Goal: Information Seeking & Learning: Check status

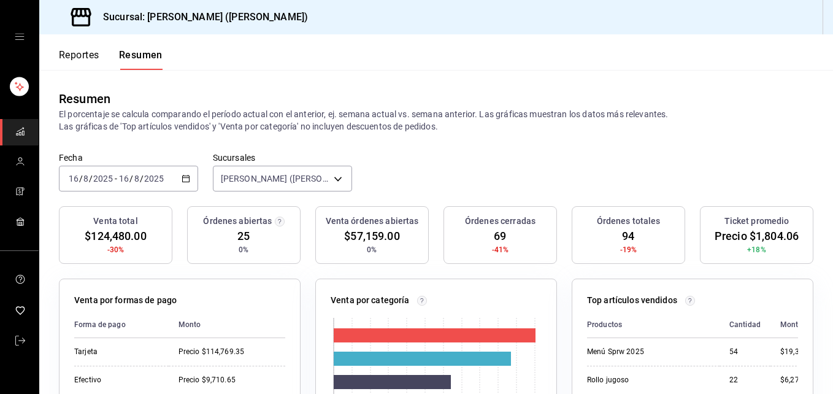
click at [139, 171] on div "[DATE] [DATE] - [DATE] [DATE]" at bounding box center [128, 179] width 139 height 26
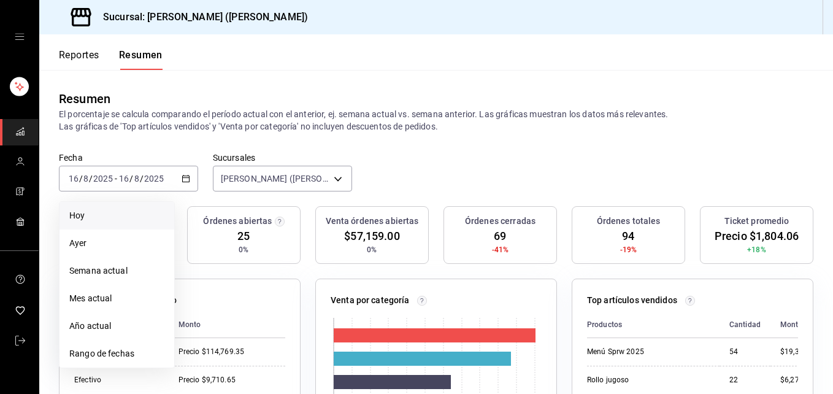
click at [121, 212] on span "Hoy" at bounding box center [116, 215] width 95 height 13
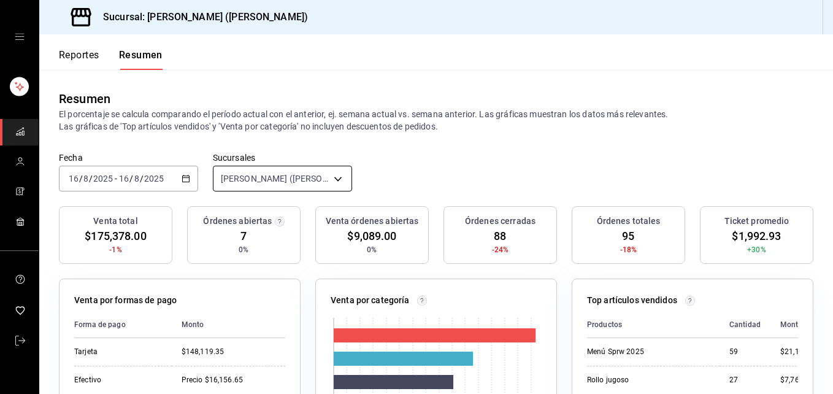
click at [262, 180] on body "Sucursal: [PERSON_NAME] ([PERSON_NAME]) Reportes Resumen Resumen El porcentaje …" at bounding box center [416, 197] width 833 height 394
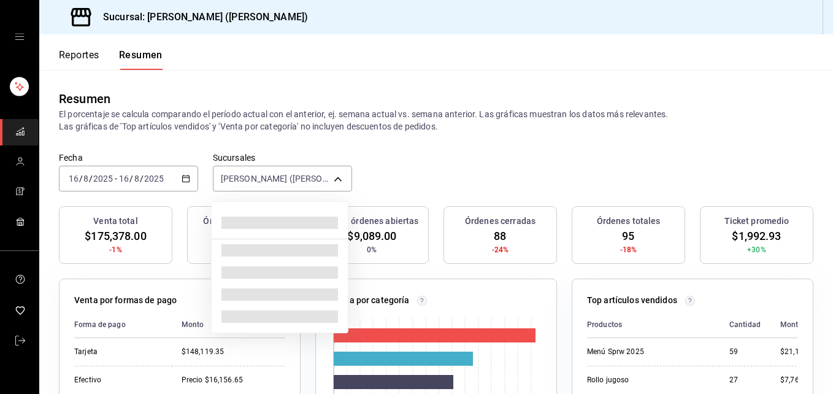
click at [291, 178] on div at bounding box center [416, 197] width 833 height 394
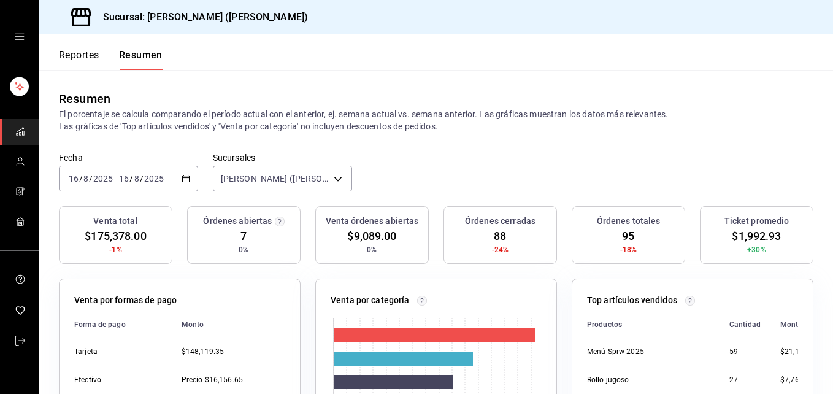
click at [148, 186] on div "[DATE] [DATE] - [DATE] [DATE]" at bounding box center [128, 179] width 139 height 26
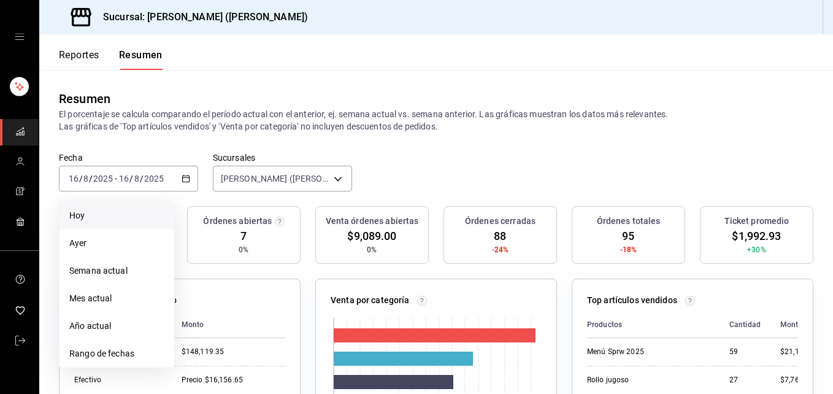
click at [139, 222] on span "Hoy" at bounding box center [116, 215] width 95 height 13
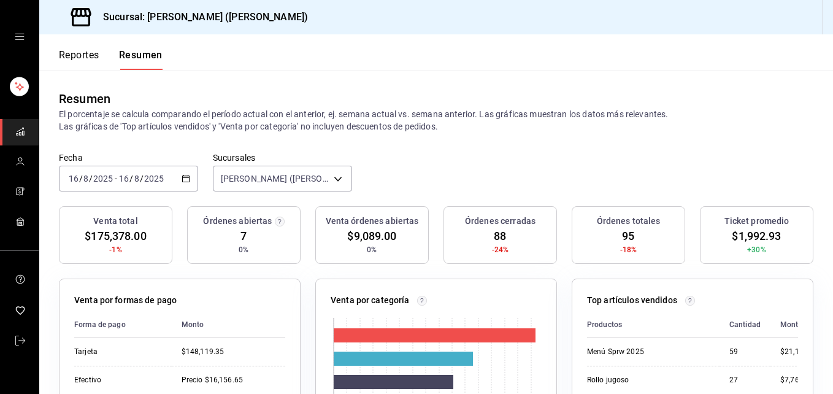
click at [81, 56] on font "Reportes" at bounding box center [79, 55] width 40 height 12
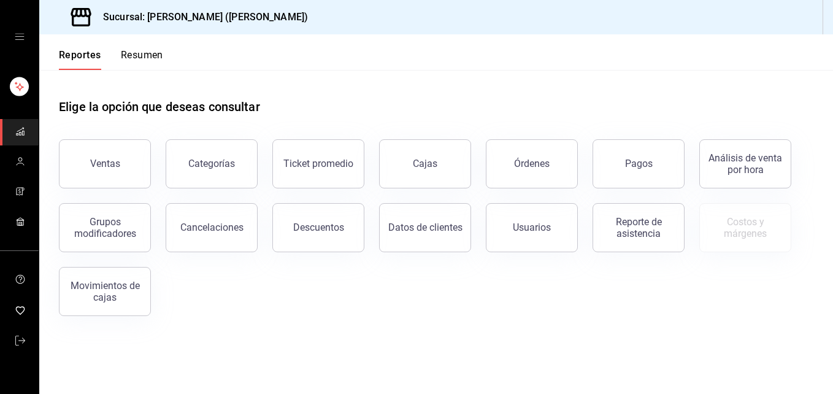
click at [140, 53] on font "Resumen" at bounding box center [142, 55] width 42 height 12
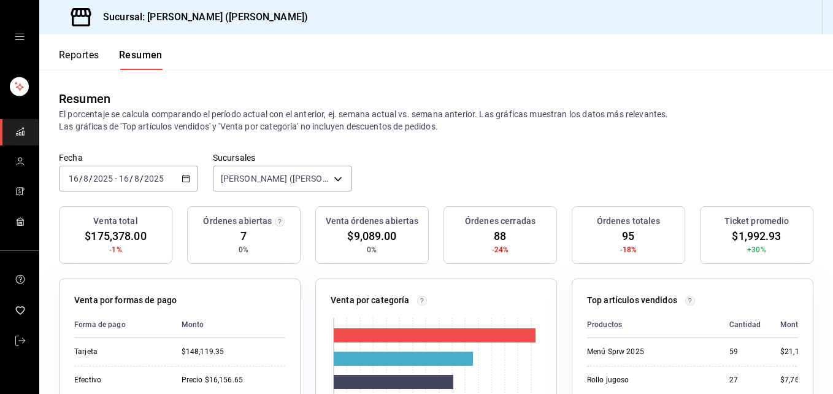
click at [101, 178] on input "2025" at bounding box center [103, 179] width 21 height 10
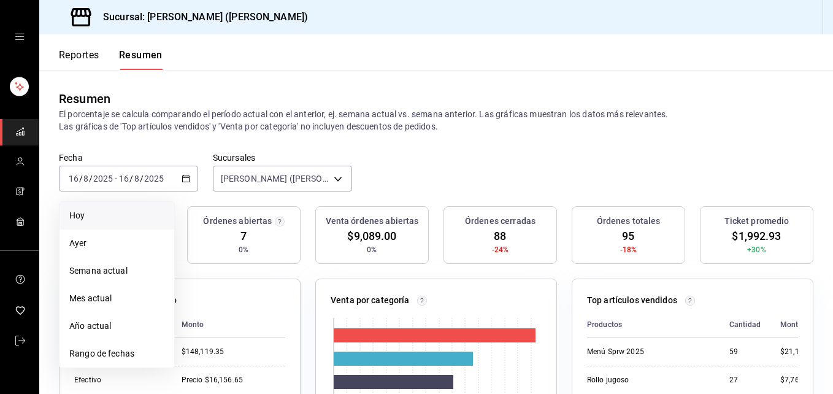
click at [100, 208] on li "Hoy" at bounding box center [116, 216] width 115 height 28
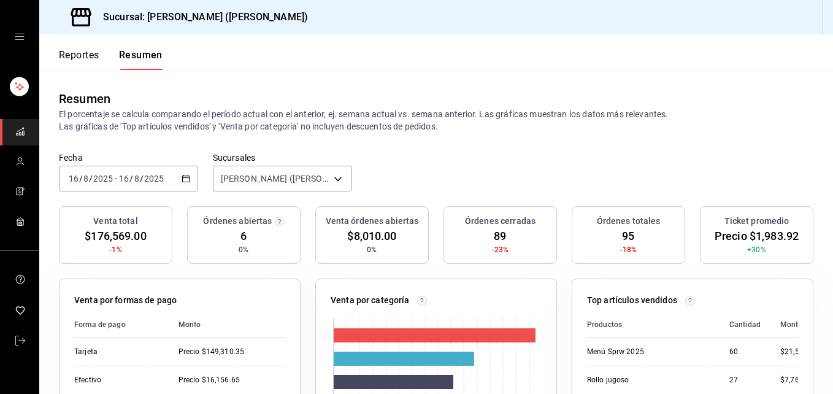
click at [140, 174] on span "/" at bounding box center [142, 179] width 4 height 10
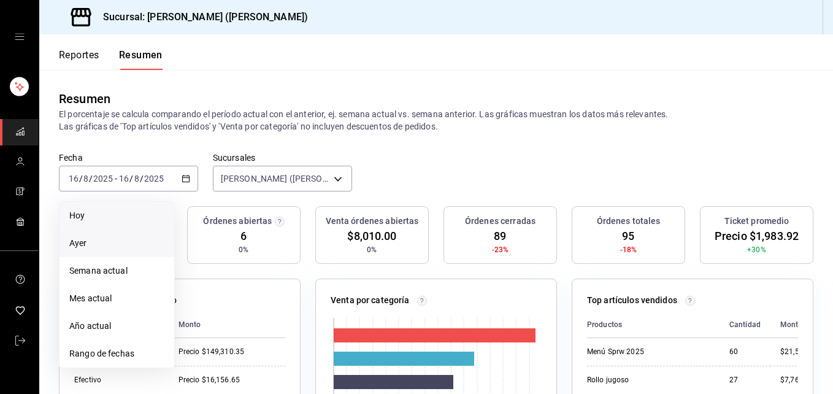
click at [137, 237] on span "Ayer" at bounding box center [116, 243] width 95 height 13
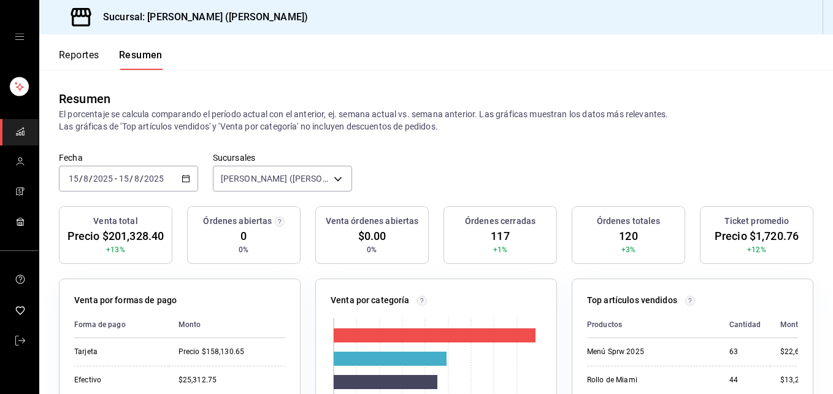
click at [134, 174] on input "8" at bounding box center [137, 179] width 6 height 10
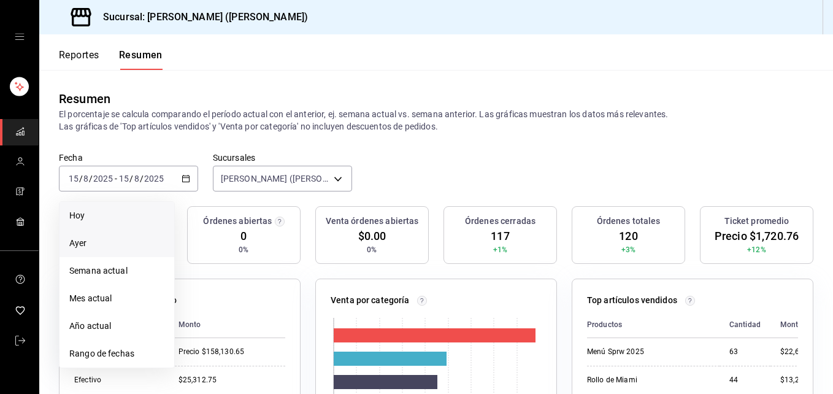
click at [123, 215] on span "Hoy" at bounding box center [116, 215] width 95 height 13
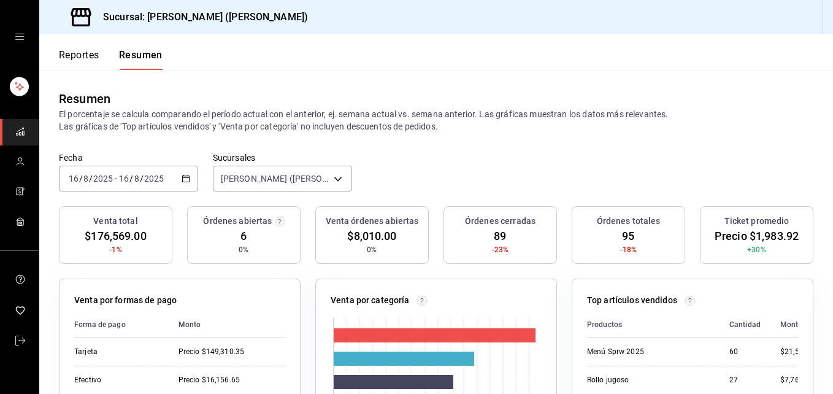
drag, startPoint x: -2, startPoint y: 425, endPoint x: 473, endPoint y: 223, distance: 517.0
click at [522, 238] on div "Órdenes cerradas 89 -23%" at bounding box center [499, 235] width 113 height 58
click at [110, 180] on input "2025" at bounding box center [103, 179] width 21 height 10
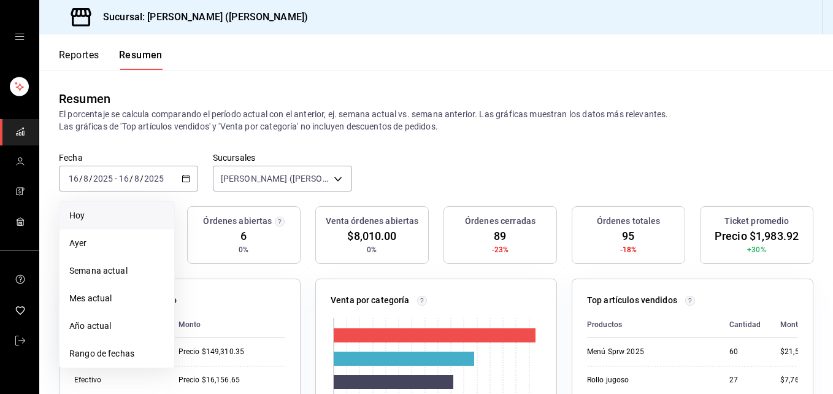
click at [122, 212] on span "Hoy" at bounding box center [116, 215] width 95 height 13
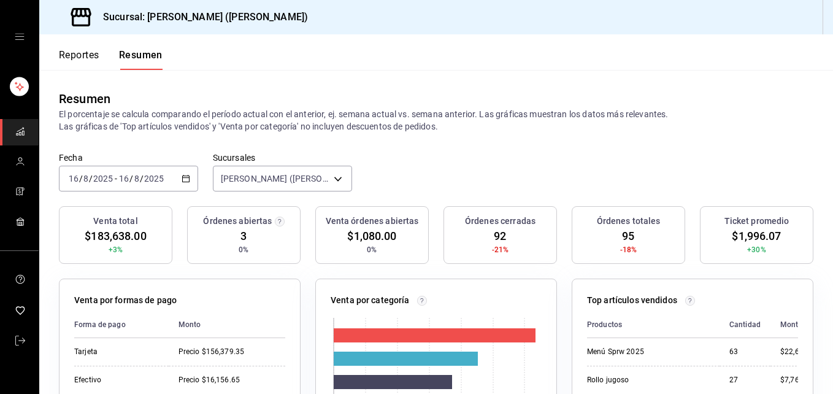
click at [72, 35] on div "Reportes Resumen" at bounding box center [100, 52] width 123 height 36
click at [79, 58] on font "Reportes" at bounding box center [79, 55] width 40 height 12
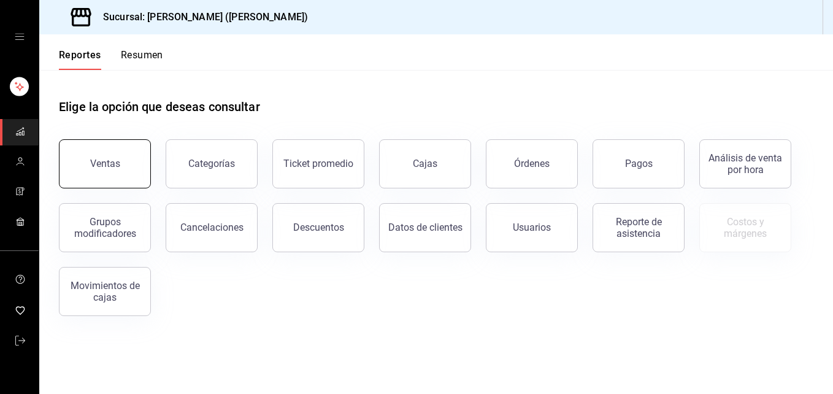
click at [94, 164] on div "Ventas" at bounding box center [105, 164] width 30 height 12
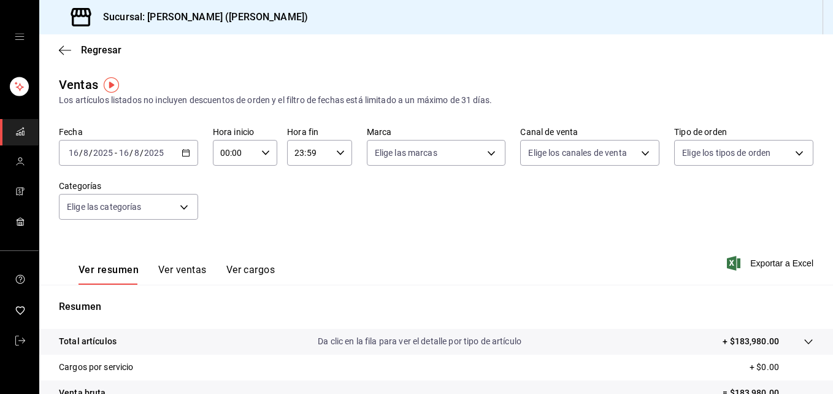
click at [123, 154] on input "16" at bounding box center [123, 153] width 11 height 10
click at [94, 145] on div "[DATE] [DATE] - [DATE] [DATE]" at bounding box center [128, 153] width 139 height 26
click at [188, 156] on div "[DATE] [DATE] - [DATE] [DATE]" at bounding box center [128, 153] width 139 height 26
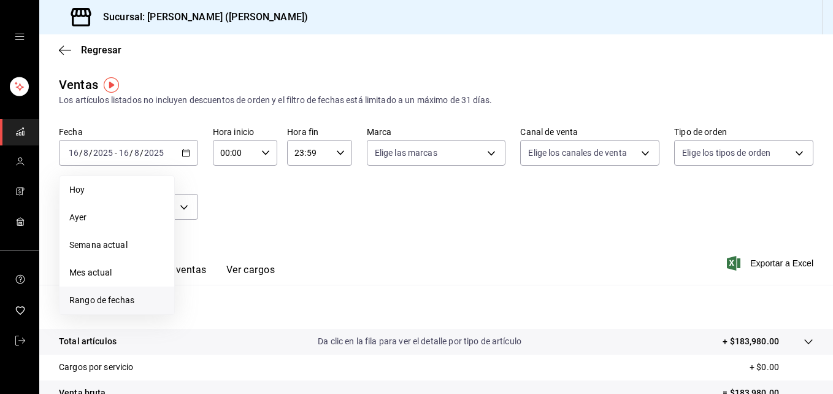
click at [106, 305] on span "Rango de fechas" at bounding box center [116, 300] width 95 height 13
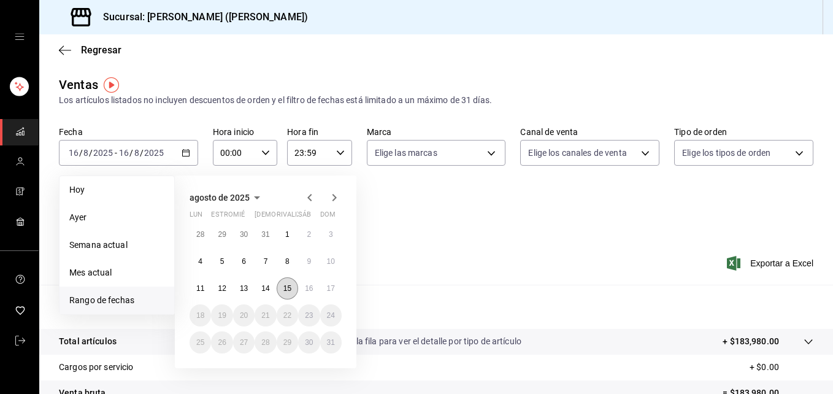
click at [291, 290] on abbr "15" at bounding box center [287, 288] width 8 height 9
drag, startPoint x: 322, startPoint y: 293, endPoint x: 316, endPoint y: 300, distance: 9.5
click at [323, 294] on button "17" at bounding box center [330, 288] width 21 height 22
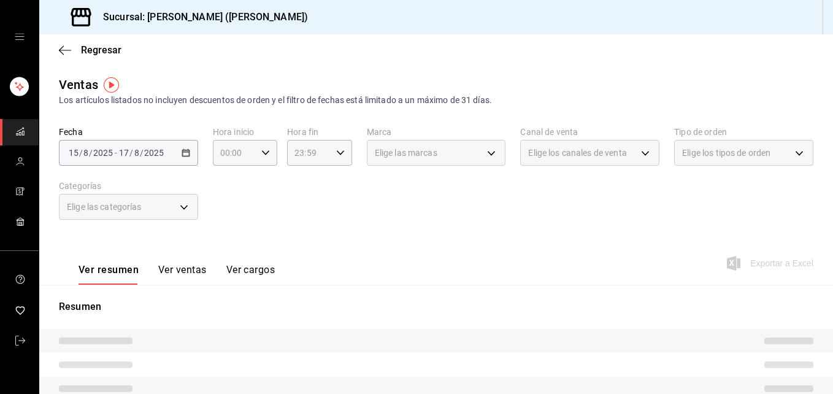
click at [127, 164] on div "[DATE] [DATE] - [DATE] [DATE]" at bounding box center [128, 153] width 139 height 26
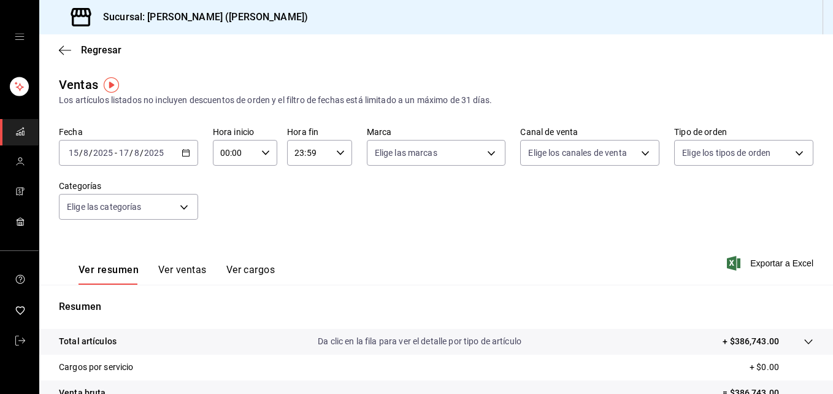
click at [186, 158] on div "[DATE] [DATE] - [DATE] [DATE]" at bounding box center [128, 153] width 139 height 26
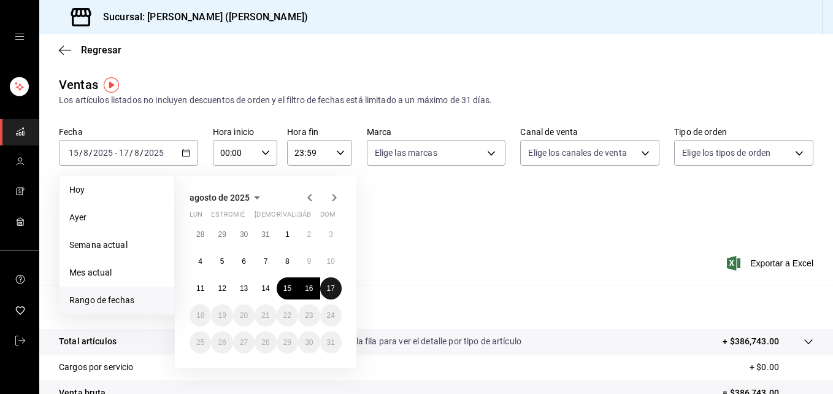
click at [332, 279] on button "17" at bounding box center [330, 288] width 21 height 22
click at [293, 294] on button "15" at bounding box center [287, 288] width 21 height 22
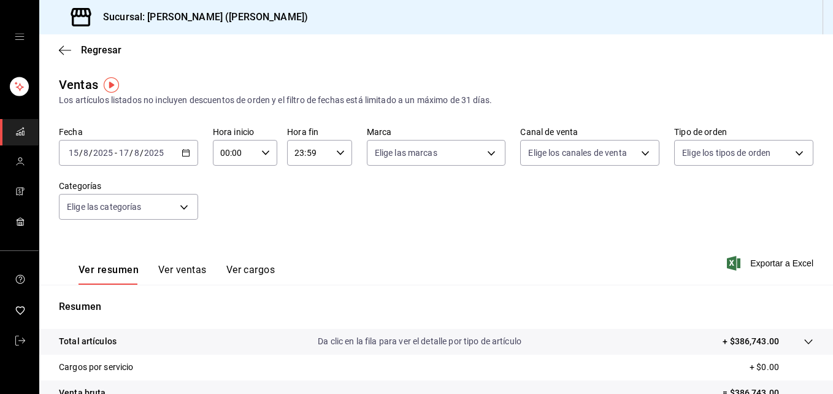
click at [73, 149] on input "15" at bounding box center [73, 153] width 11 height 10
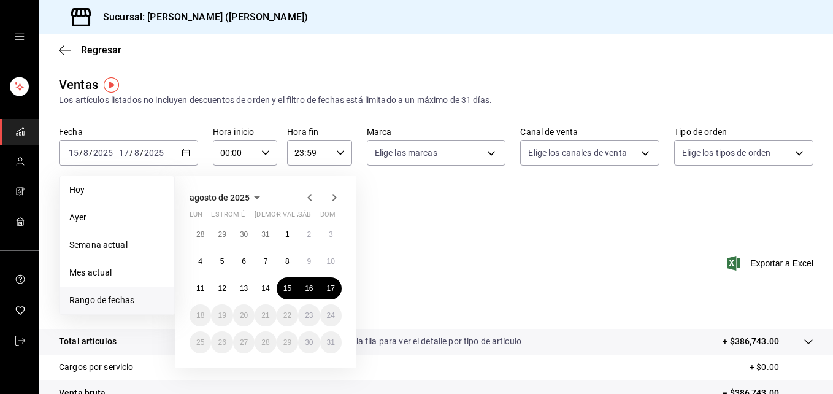
click at [137, 297] on span "Rango de fechas" at bounding box center [116, 300] width 95 height 13
click at [137, 298] on span "Rango de fechas" at bounding box center [116, 300] width 95 height 13
click at [329, 288] on abbr "17" at bounding box center [331, 288] width 8 height 9
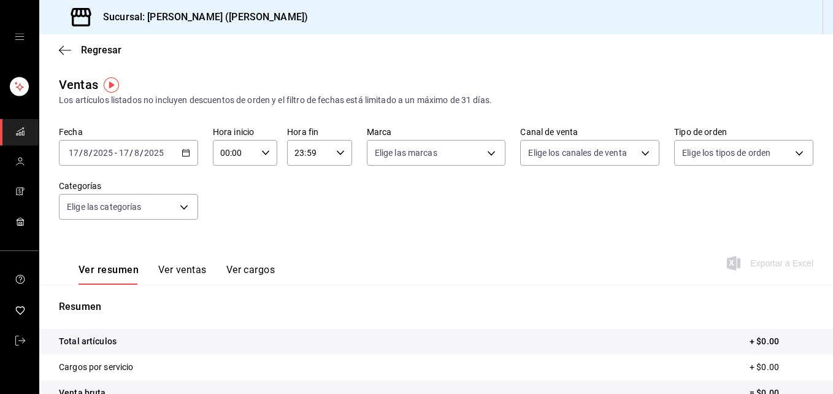
click at [106, 159] on div "[DATE] [DATE] - [DATE] [DATE]" at bounding box center [128, 153] width 139 height 26
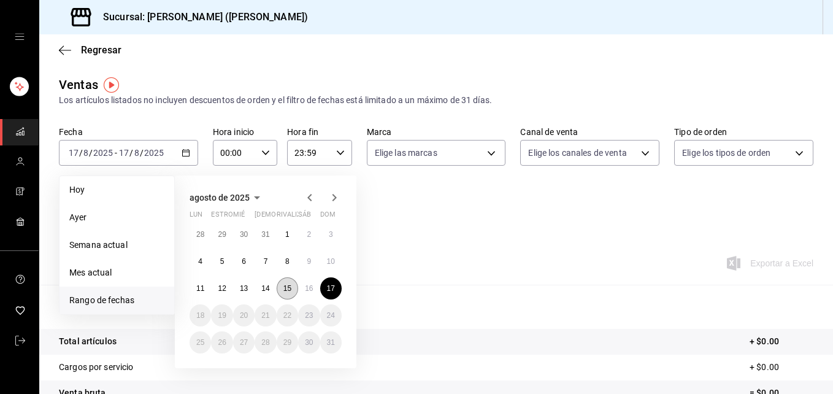
click at [290, 292] on abbr "15" at bounding box center [287, 288] width 8 height 9
click at [307, 295] on button "16" at bounding box center [308, 288] width 21 height 22
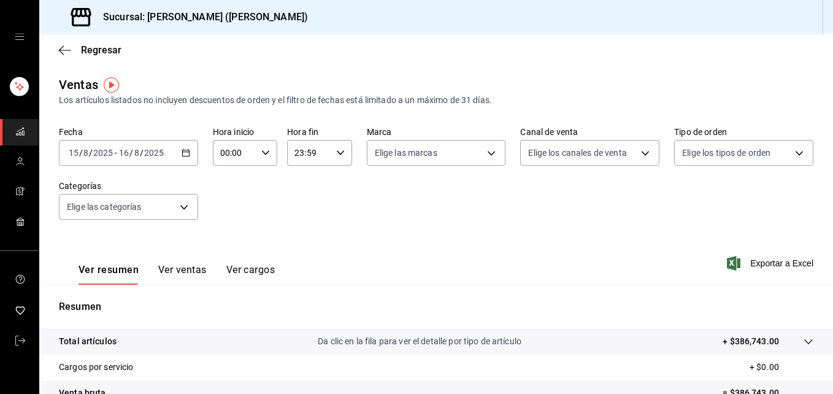
click at [183, 158] on div "[DATE] [DATE] - [DATE] [DATE]" at bounding box center [128, 153] width 139 height 26
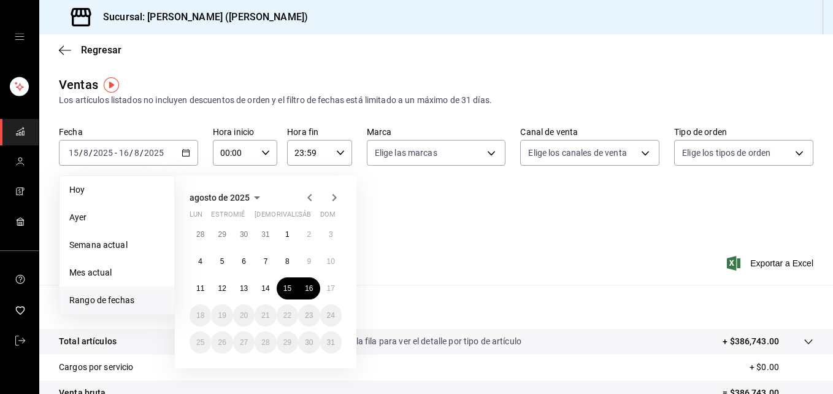
click at [135, 296] on span "Rango de fechas" at bounding box center [116, 300] width 95 height 13
drag, startPoint x: 520, startPoint y: 247, endPoint x: 433, endPoint y: 234, distance: 87.4
click at [520, 246] on div "Ver resumen Ver ventas Ver cargos Exportar a Excel" at bounding box center [435, 259] width 793 height 50
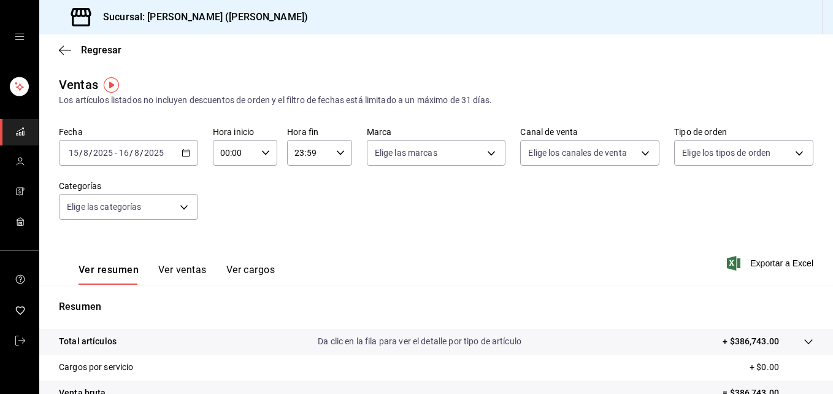
click at [246, 147] on input "00:00" at bounding box center [235, 152] width 44 height 25
click at [224, 208] on span "05" at bounding box center [227, 209] width 12 height 10
type input "05:00"
click at [224, 206] on span "05" at bounding box center [227, 209] width 12 height 10
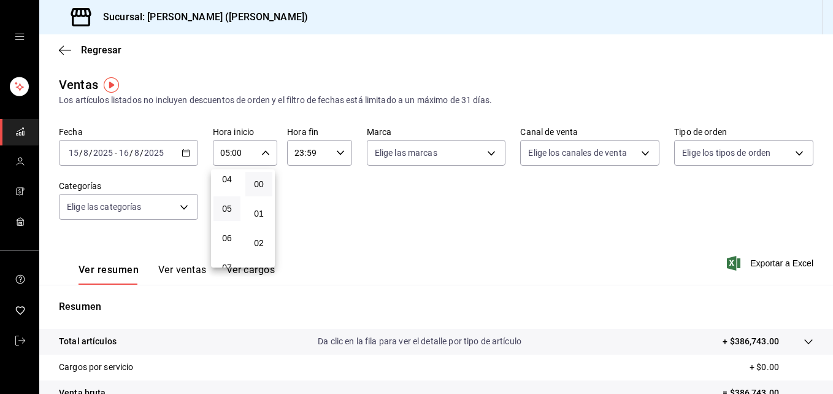
click at [305, 154] on div at bounding box center [416, 197] width 833 height 394
click at [305, 154] on input "23:59" at bounding box center [309, 152] width 44 height 25
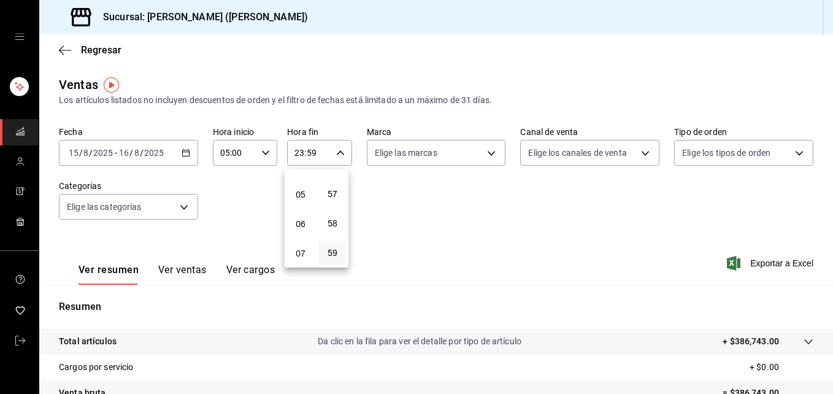
scroll to position [118, 0]
click at [307, 181] on button "04" at bounding box center [300, 184] width 27 height 25
type input "04:59"
drag, startPoint x: 665, startPoint y: 213, endPoint x: 831, endPoint y: 210, distance: 166.2
drag, startPoint x: 826, startPoint y: 178, endPoint x: 827, endPoint y: 210, distance: 31.9
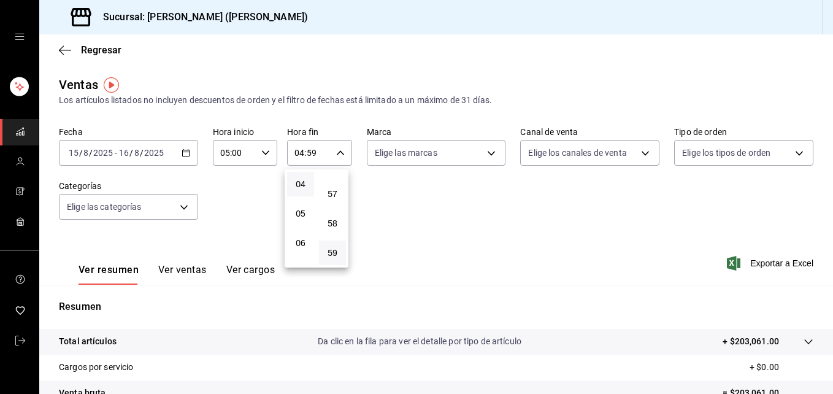
click at [827, 210] on div at bounding box center [416, 197] width 833 height 394
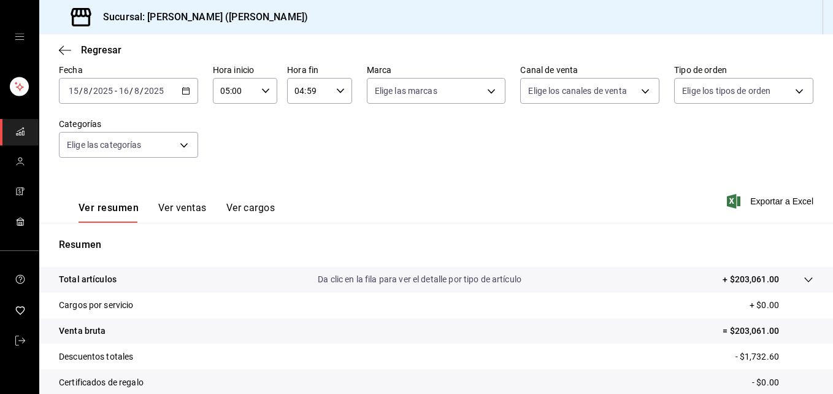
scroll to position [1, 0]
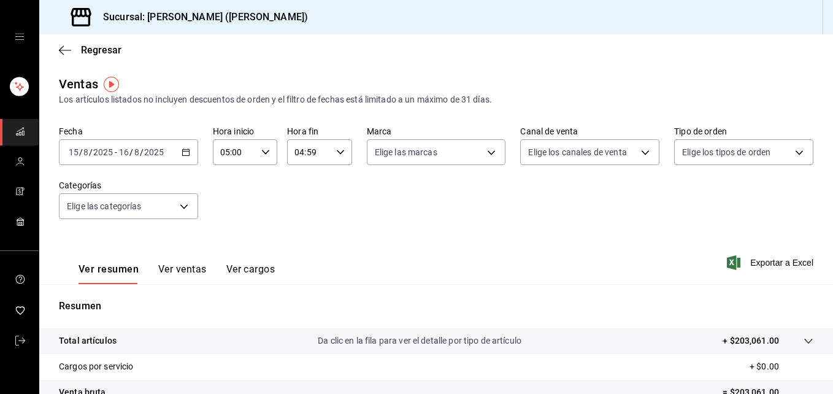
click at [100, 164] on div "[DATE] [DATE] - [DATE] [DATE]" at bounding box center [128, 152] width 139 height 26
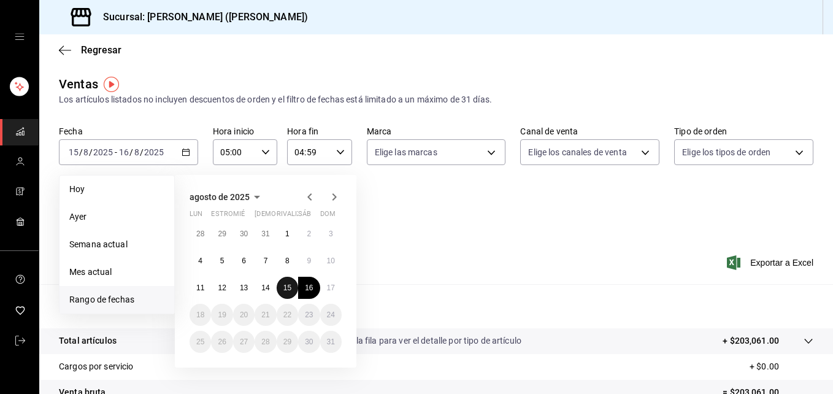
click at [290, 288] on abbr "15" at bounding box center [287, 287] width 8 height 9
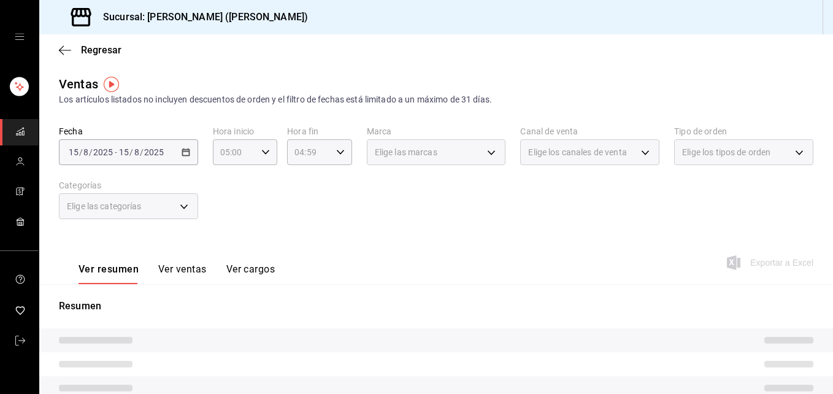
click at [174, 142] on div "[DATE] [DATE] - [DATE] [DATE]" at bounding box center [128, 152] width 139 height 26
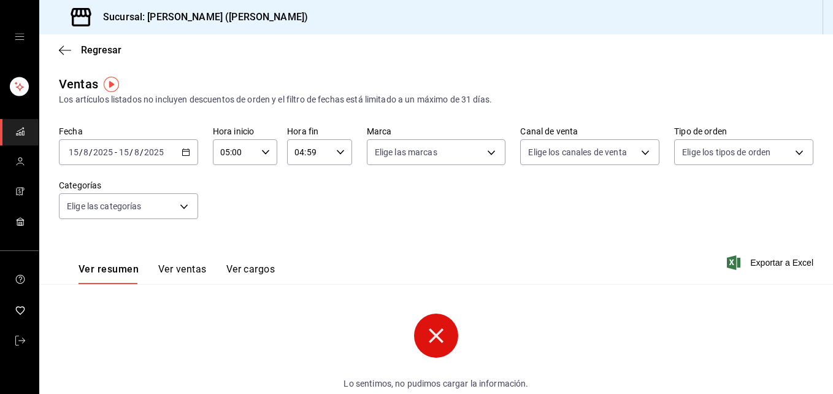
click at [182, 148] on icon "button" at bounding box center [185, 152] width 9 height 9
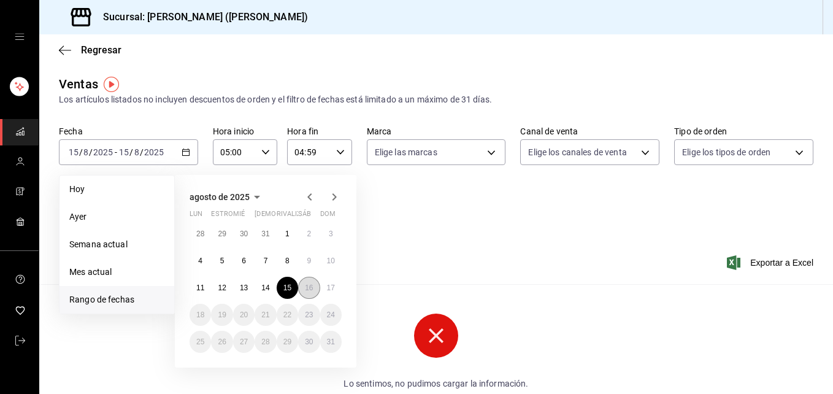
click at [314, 288] on button "16" at bounding box center [308, 288] width 21 height 22
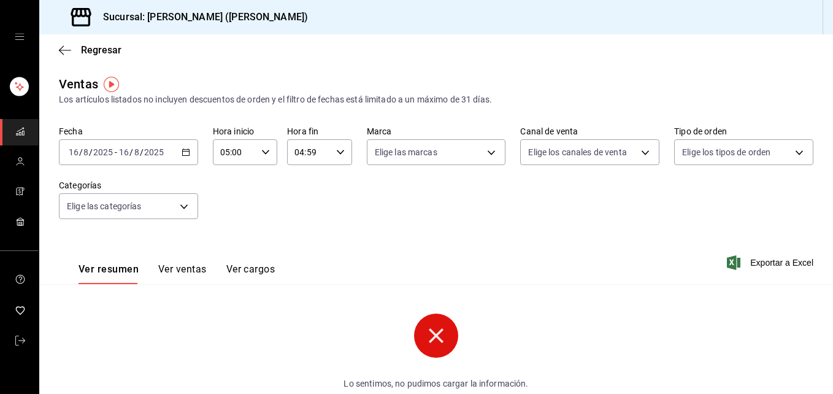
click at [187, 150] on \(Stroke\) "button" at bounding box center [185, 152] width 7 height 7
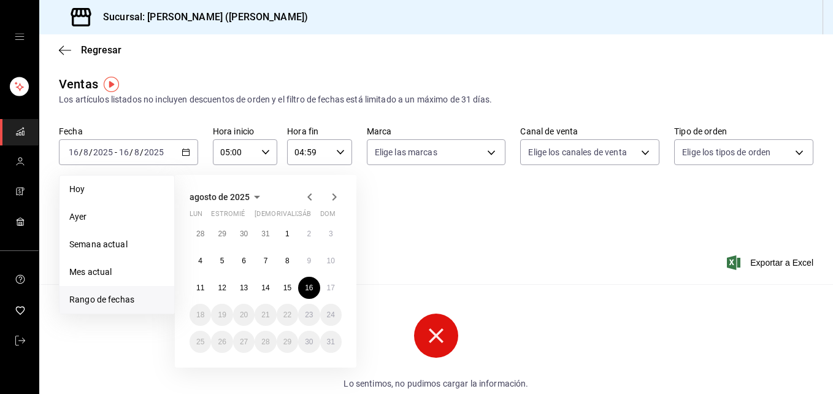
click at [125, 299] on span "Rango de fechas" at bounding box center [116, 299] width 95 height 13
click at [322, 280] on button "17" at bounding box center [330, 288] width 21 height 22
click at [316, 286] on button "16" at bounding box center [308, 288] width 21 height 22
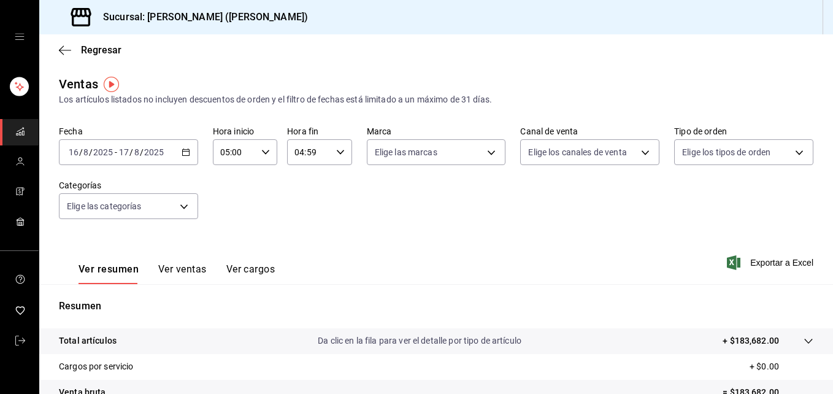
click at [120, 153] on input "17" at bounding box center [123, 152] width 11 height 10
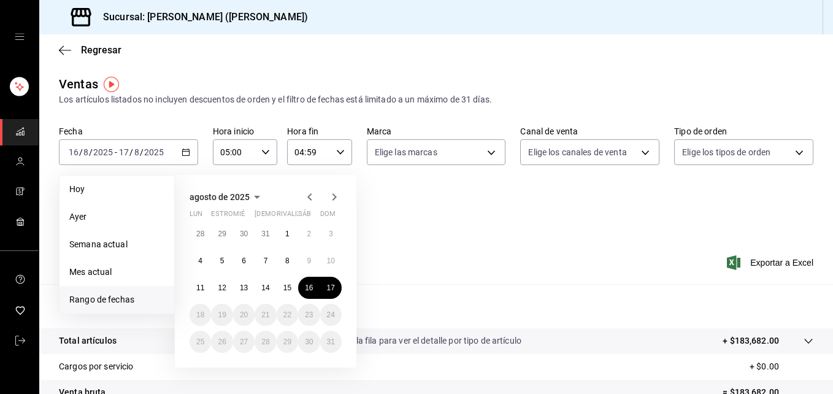
click at [401, 273] on div "Ver resumen Ver ventas Ver cargos Exportar a Excel" at bounding box center [435, 259] width 793 height 50
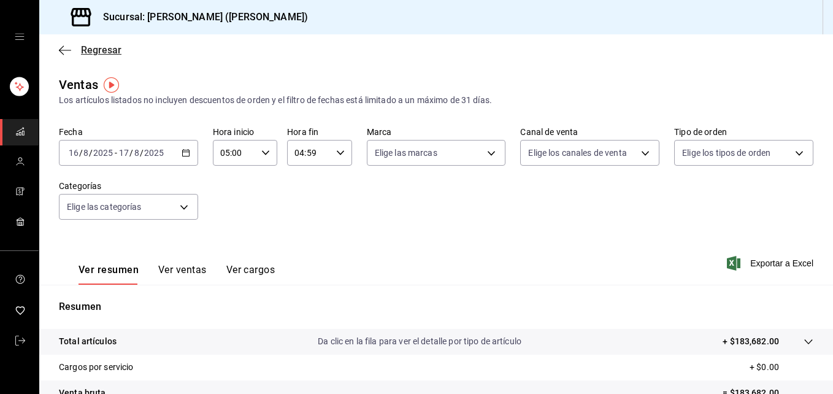
click at [71, 51] on span "Regresar" at bounding box center [90, 50] width 63 height 12
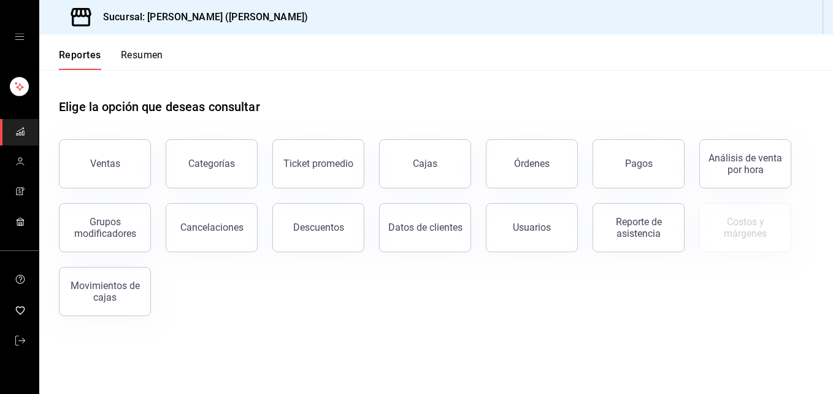
click at [128, 66] on button "Resumen" at bounding box center [142, 59] width 42 height 21
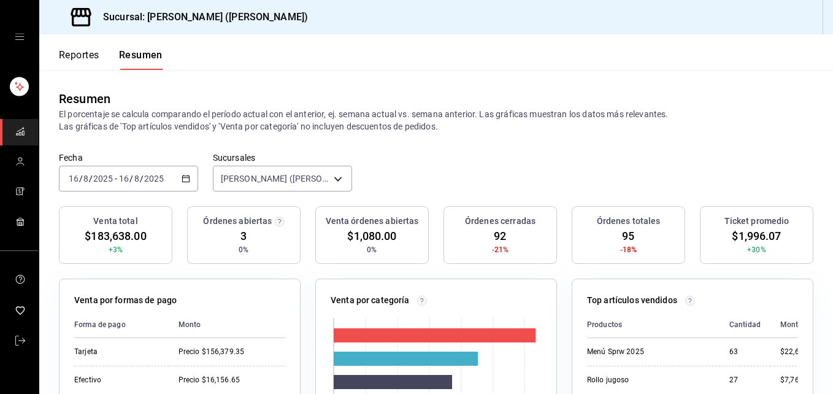
click at [77, 180] on input "16" at bounding box center [73, 179] width 11 height 10
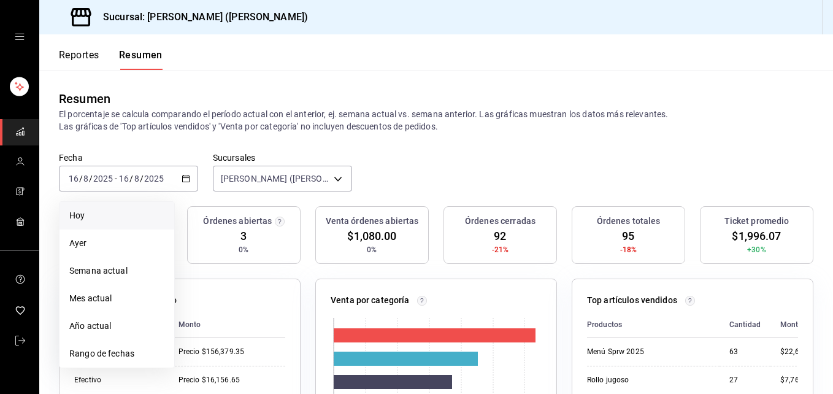
click at [78, 213] on span "Hoy" at bounding box center [116, 215] width 95 height 13
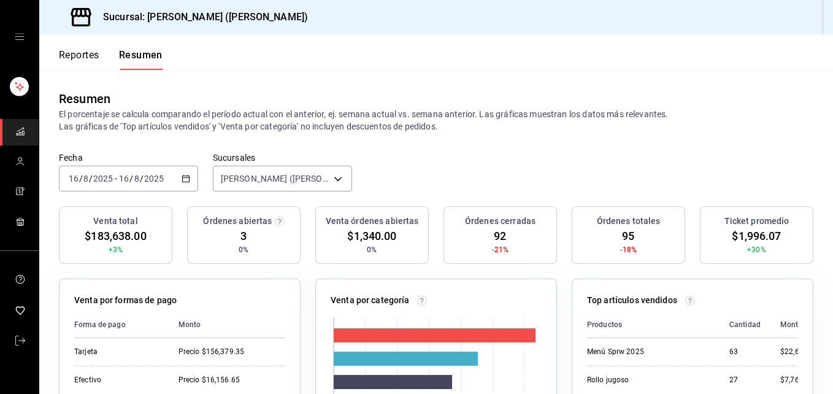
click at [102, 176] on input "2025" at bounding box center [103, 179] width 21 height 10
click at [180, 175] on div "[DATE] [DATE] - [DATE] [DATE]" at bounding box center [128, 179] width 139 height 26
click at [77, 181] on input "16" at bounding box center [73, 179] width 11 height 10
click at [85, 171] on div "[DATE] [DATE] - [DATE] [DATE]" at bounding box center [128, 179] width 139 height 26
click at [73, 179] on input "16" at bounding box center [73, 179] width 11 height 10
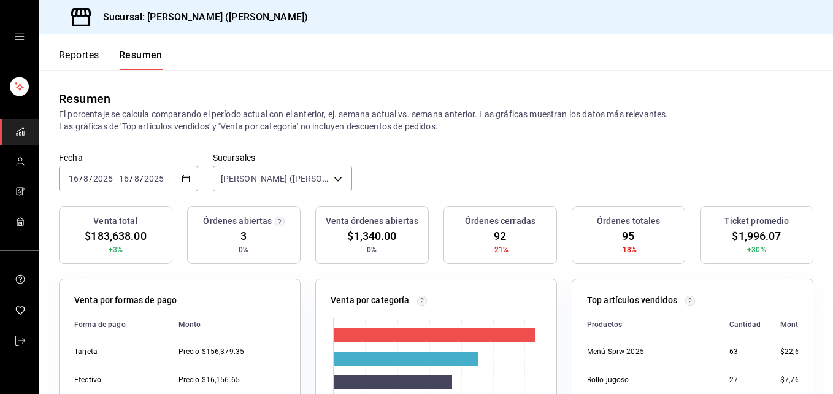
click at [73, 179] on input "16" at bounding box center [73, 179] width 11 height 10
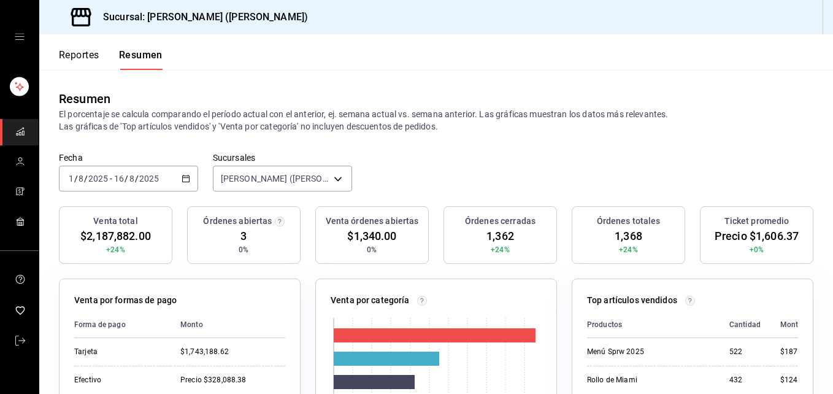
click at [142, 178] on input "2025" at bounding box center [149, 179] width 21 height 10
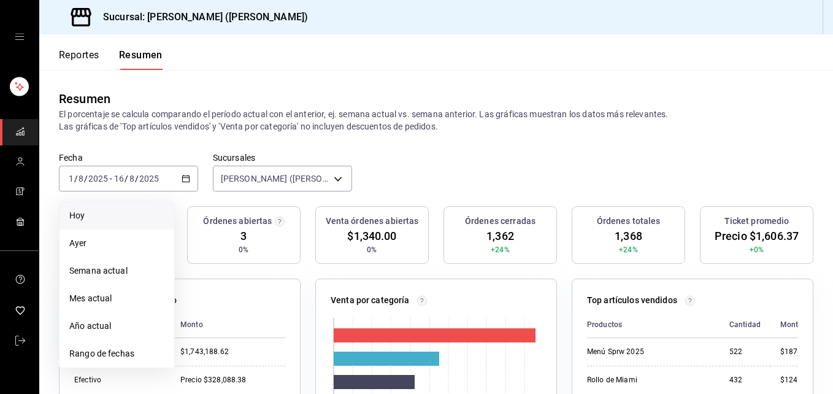
click at [127, 224] on li "Hoy" at bounding box center [116, 216] width 115 height 28
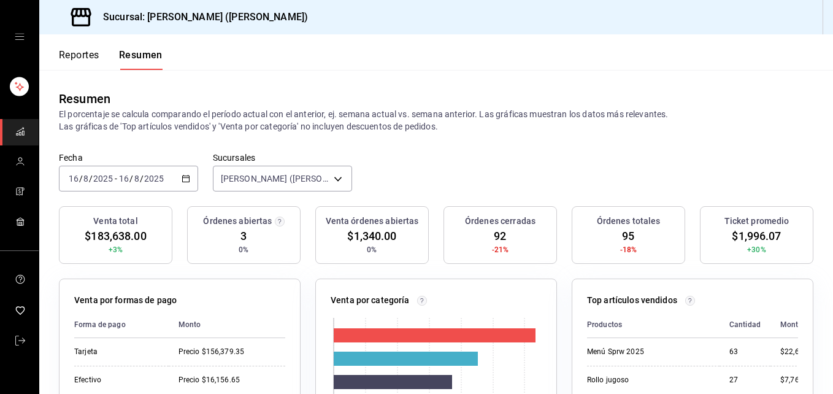
click at [102, 52] on div "Reportes Resumen" at bounding box center [111, 59] width 104 height 21
click at [99, 52] on font "Reportes" at bounding box center [79, 55] width 40 height 12
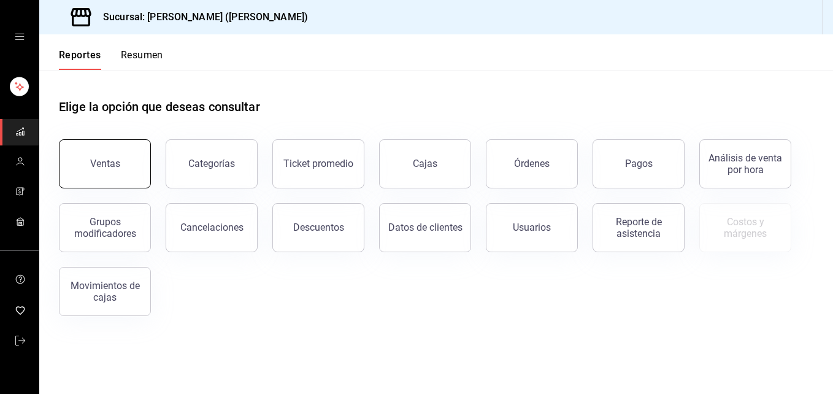
click at [91, 150] on button "Ventas" at bounding box center [105, 163] width 92 height 49
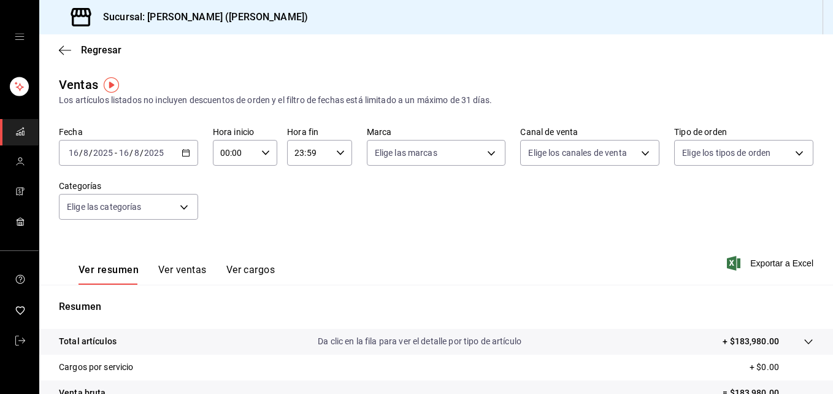
click at [189, 150] on div "[DATE] [DATE] - [DATE] [DATE]" at bounding box center [128, 153] width 139 height 26
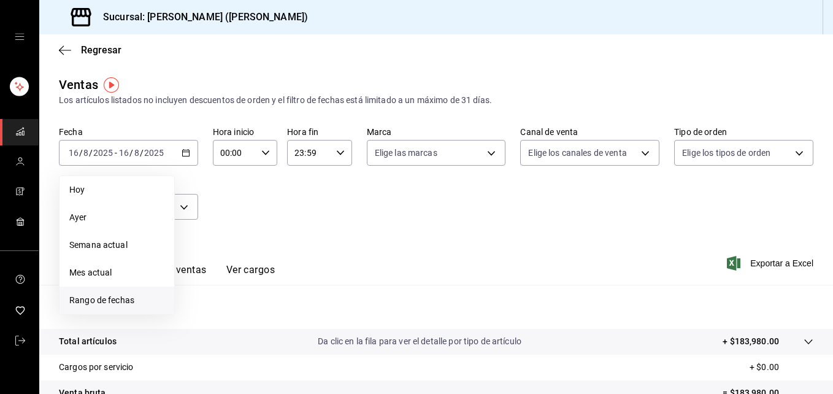
click at [120, 299] on span "Rango de fechas" at bounding box center [116, 300] width 95 height 13
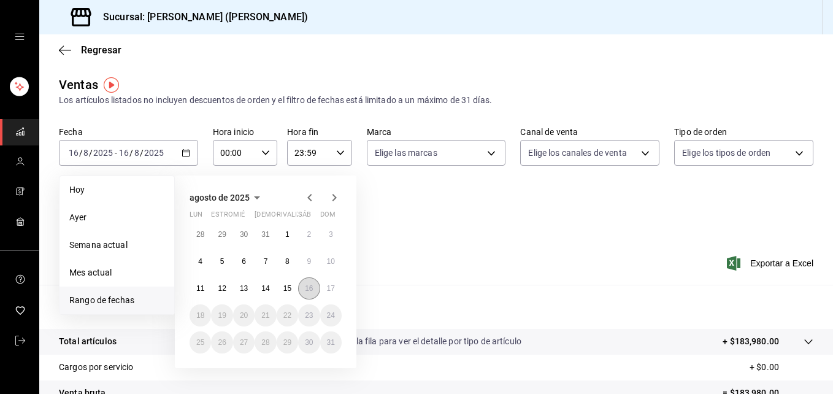
click at [307, 294] on button "16" at bounding box center [308, 288] width 21 height 22
click at [326, 291] on button "17" at bounding box center [330, 288] width 21 height 22
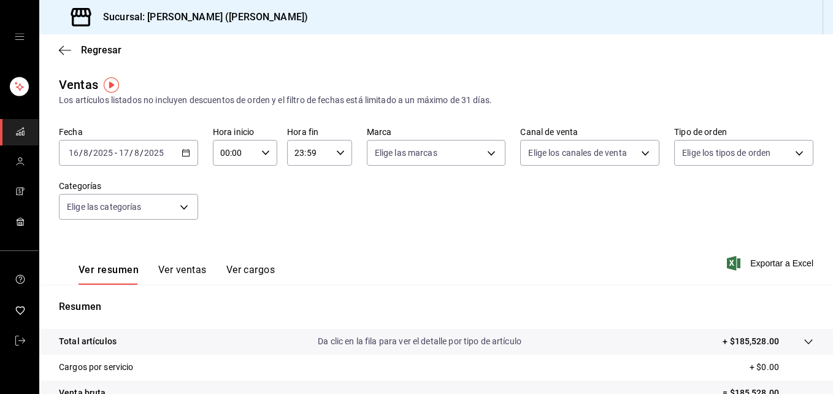
click at [237, 151] on input "00:00" at bounding box center [235, 152] width 44 height 25
click at [223, 208] on span "05" at bounding box center [227, 209] width 12 height 10
type input "05:00"
click at [311, 154] on div at bounding box center [416, 197] width 833 height 394
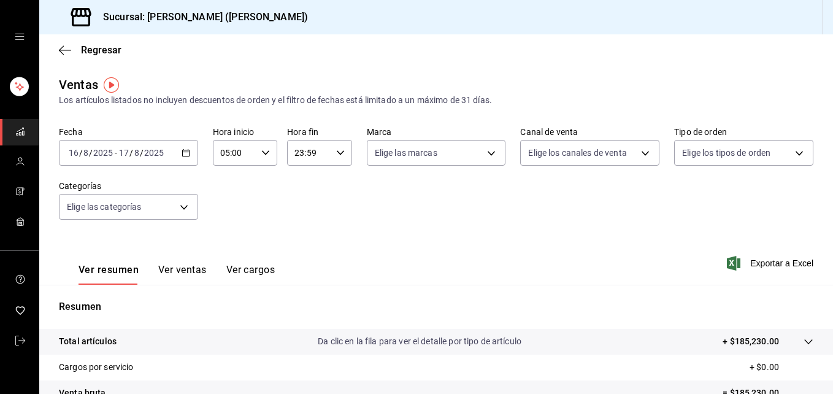
click at [310, 153] on input "23:59" at bounding box center [309, 152] width 44 height 25
click at [302, 186] on span "04" at bounding box center [300, 184] width 12 height 10
click at [825, 203] on div at bounding box center [416, 197] width 833 height 394
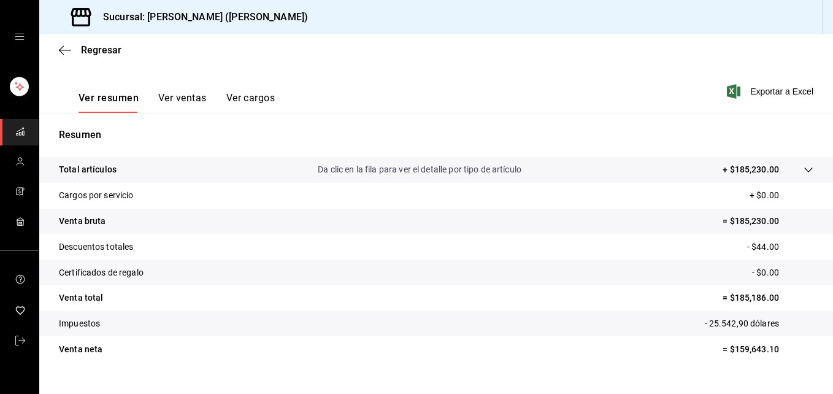
scroll to position [194, 0]
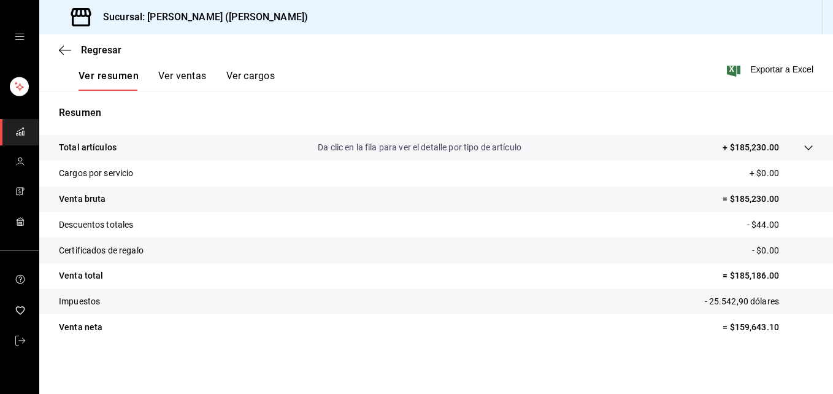
type input "04:59"
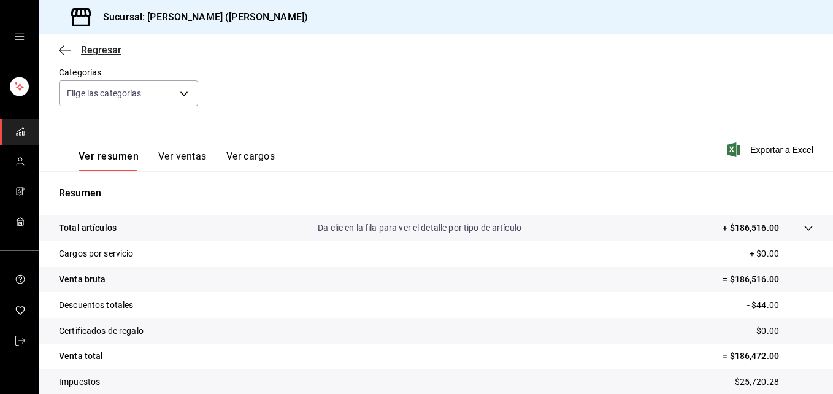
click at [61, 50] on icon "button" at bounding box center [65, 50] width 12 height 1
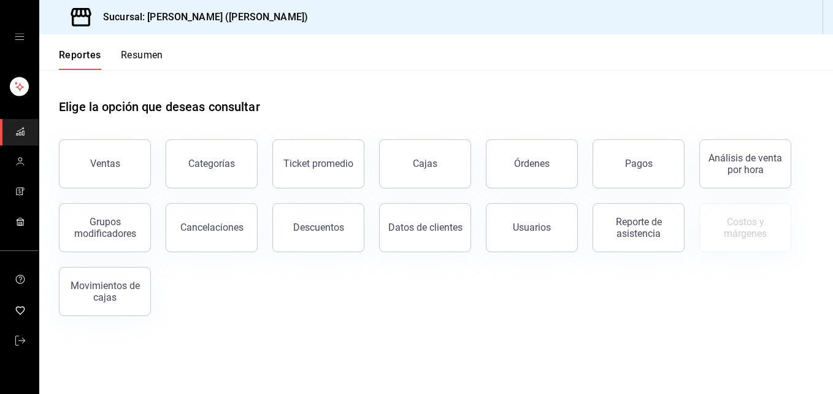
click at [149, 63] on button "Resumen" at bounding box center [142, 59] width 42 height 21
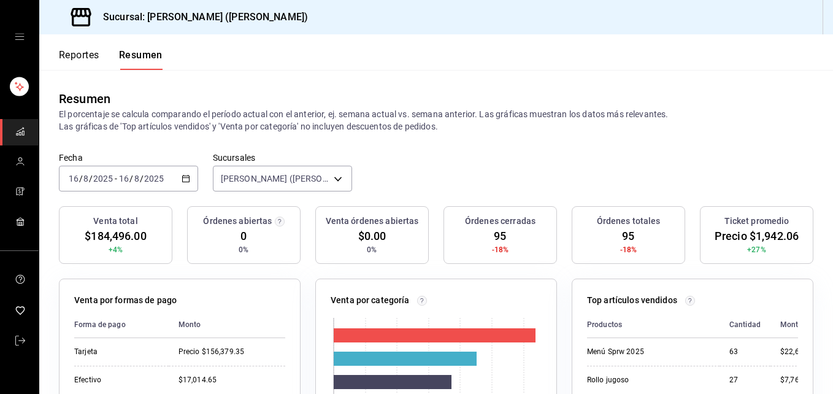
click at [88, 47] on div "Reportes Resumen" at bounding box center [100, 52] width 123 height 36
click at [85, 51] on font "Reportes" at bounding box center [79, 55] width 40 height 12
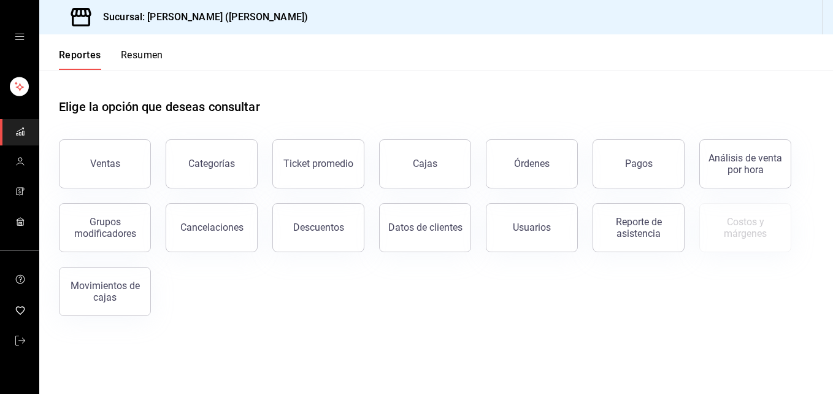
click at [70, 135] on div "Ventas" at bounding box center [97, 156] width 107 height 64
click at [88, 160] on button "Ventas" at bounding box center [105, 163] width 92 height 49
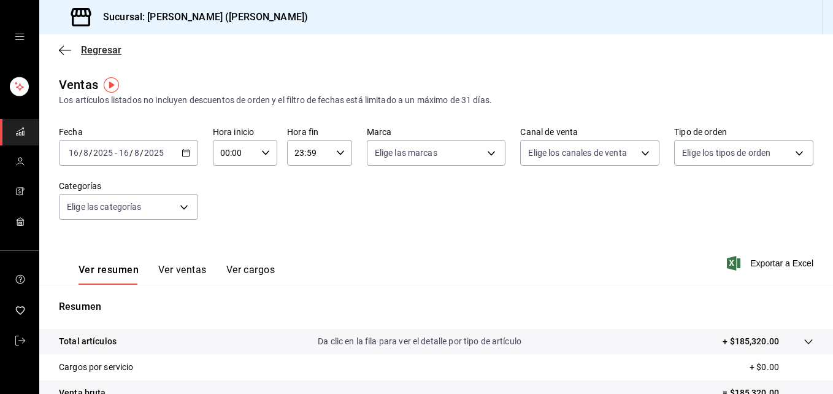
click at [61, 45] on icon "button" at bounding box center [65, 50] width 12 height 11
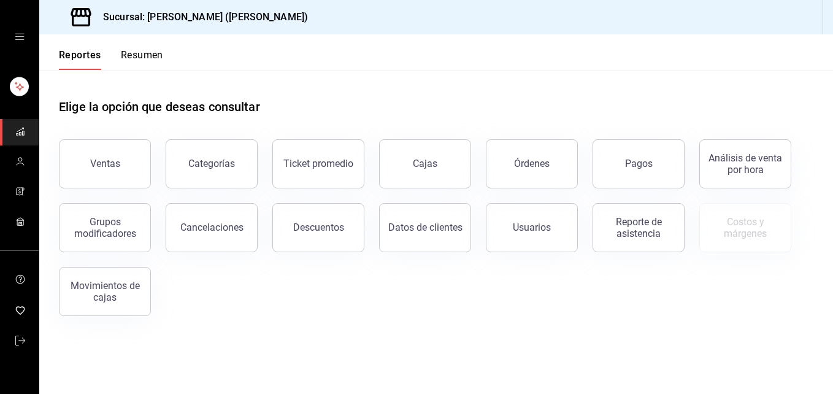
click at [130, 48] on div "Reportes Resumen" at bounding box center [101, 52] width 124 height 36
click at [155, 53] on button "Resumen" at bounding box center [142, 59] width 42 height 21
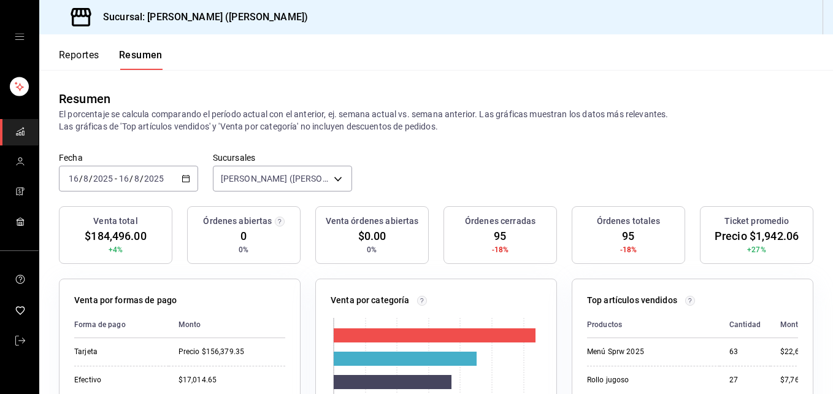
click at [74, 63] on button "Reportes" at bounding box center [79, 59] width 40 height 21
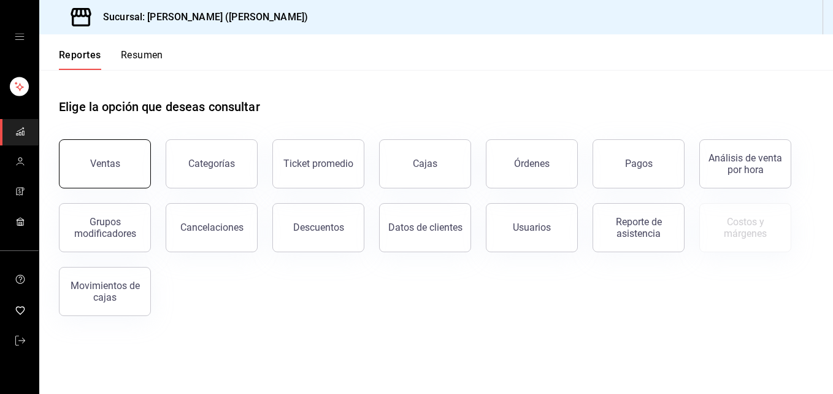
click at [126, 174] on button "Ventas" at bounding box center [105, 163] width 92 height 49
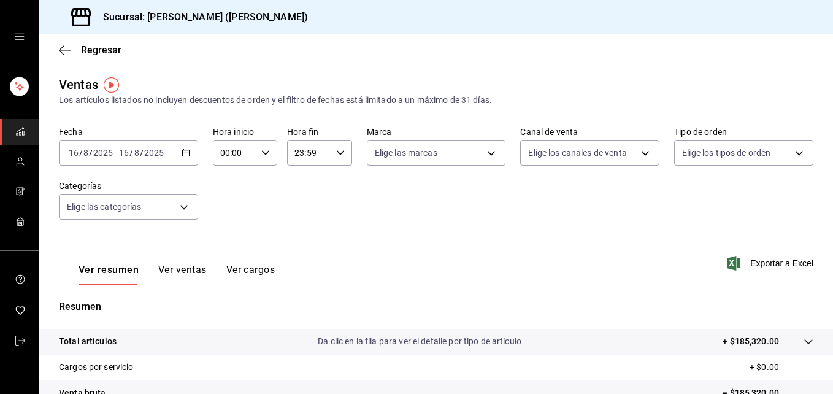
click at [262, 151] on \(Stroke\) "button" at bounding box center [265, 152] width 7 height 4
click at [222, 232] on button "06" at bounding box center [226, 238] width 27 height 25
click at [598, 230] on div at bounding box center [416, 197] width 833 height 394
click at [262, 150] on icon "button" at bounding box center [265, 152] width 9 height 9
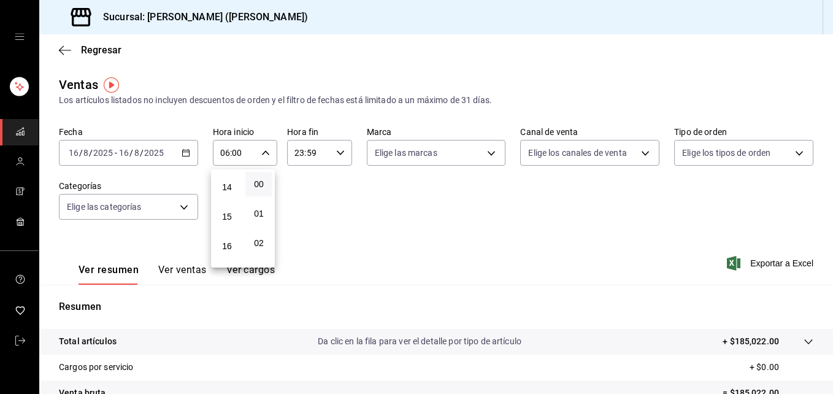
scroll to position [422, 0]
click at [231, 174] on span "14" at bounding box center [227, 174] width 12 height 10
click at [567, 269] on div at bounding box center [416, 197] width 833 height 394
click at [261, 147] on div "14:00 Hora inicio" at bounding box center [245, 153] width 64 height 26
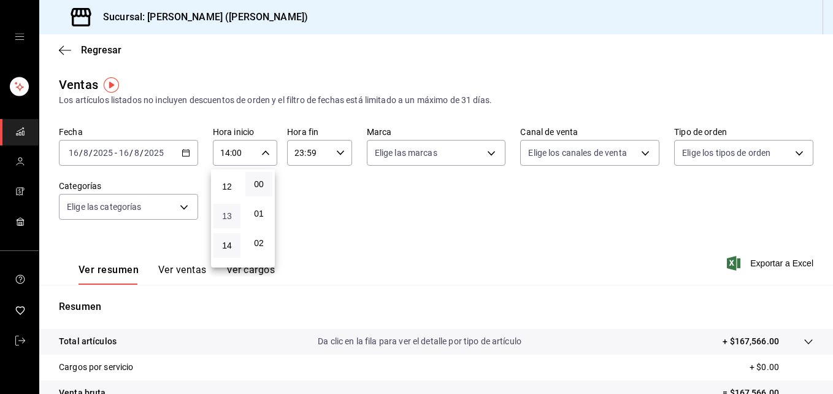
click at [229, 214] on span "13" at bounding box center [227, 216] width 12 height 10
type input "13:00"
click at [588, 312] on div at bounding box center [416, 197] width 833 height 394
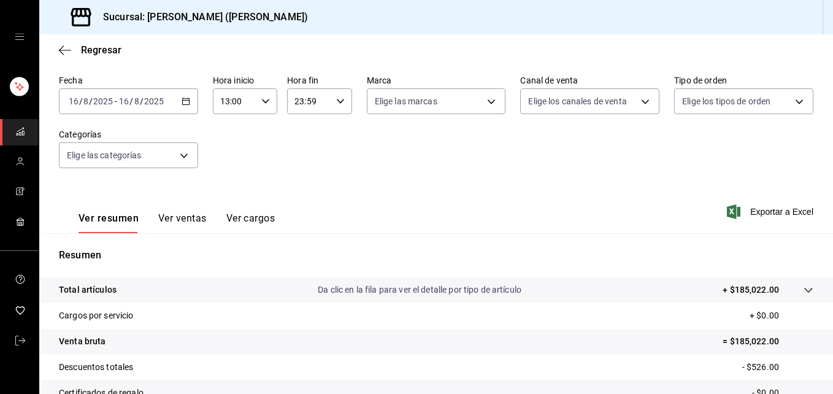
scroll to position [123, 0]
